Goal: Information Seeking & Learning: Understand process/instructions

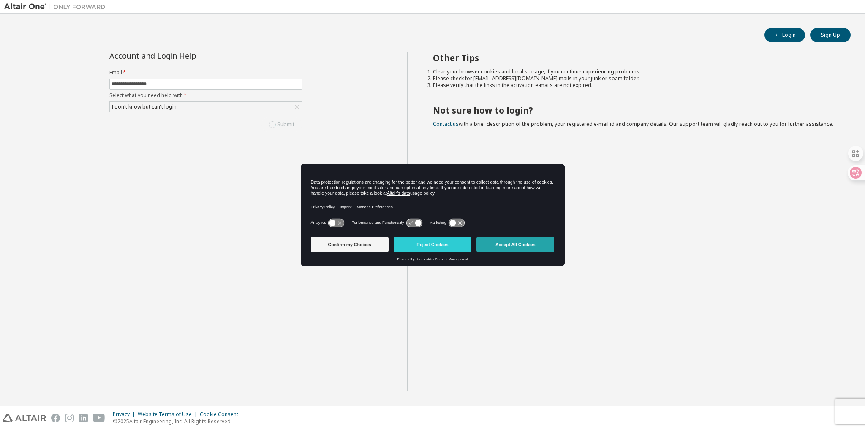
click at [519, 248] on button "Accept All Cookies" at bounding box center [515, 244] width 78 height 15
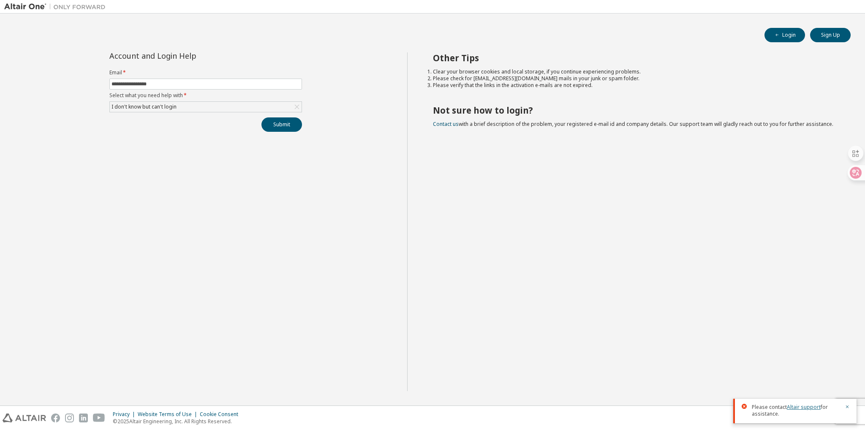
click at [811, 407] on link "Altair support" at bounding box center [804, 406] width 34 height 7
click at [282, 126] on button "Submit" at bounding box center [281, 124] width 41 height 14
click at [850, 363] on div "Please contact Altair support for assistance." at bounding box center [794, 366] width 123 height 24
click at [845, 359] on button "button" at bounding box center [847, 363] width 5 height 8
click at [848, 361] on body "**********" at bounding box center [432, 215] width 865 height 430
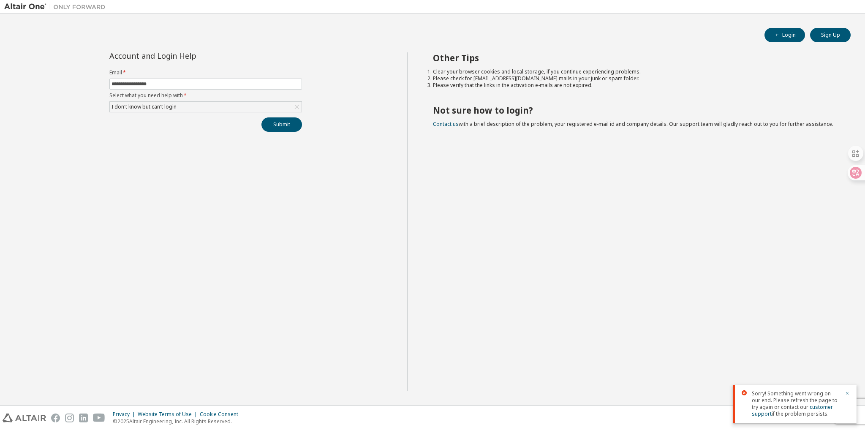
click at [847, 393] on icon "button" at bounding box center [847, 393] width 3 height 3
click at [750, 303] on div "Other Tips Clear your browser cookies and local storage, if you continue experi…" at bounding box center [634, 221] width 454 height 339
click at [291, 125] on button "Submit" at bounding box center [281, 124] width 41 height 14
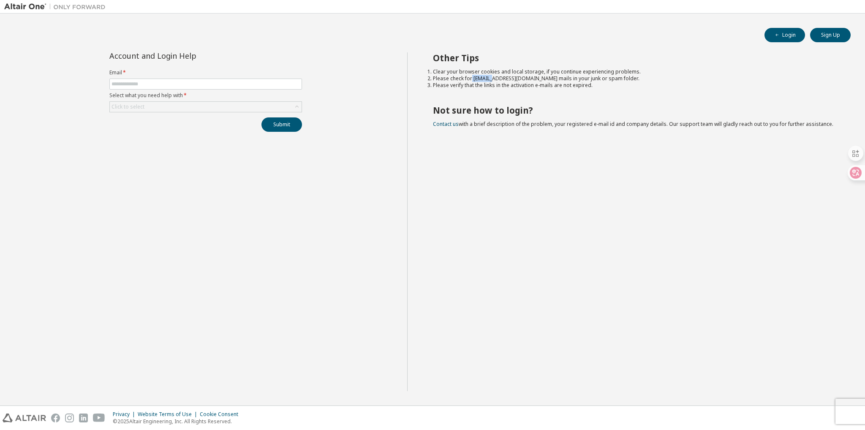
drag, startPoint x: 471, startPoint y: 78, endPoint x: 490, endPoint y: 76, distance: 18.7
click at [490, 76] on li "Please check for [EMAIL_ADDRESS][DOMAIN_NAME] mails in your junk or spam folder." at bounding box center [634, 78] width 403 height 7
copy li "noreply"
drag, startPoint x: 188, startPoint y: 164, endPoint x: 329, endPoint y: 260, distance: 170.3
